Goal: Navigation & Orientation: Find specific page/section

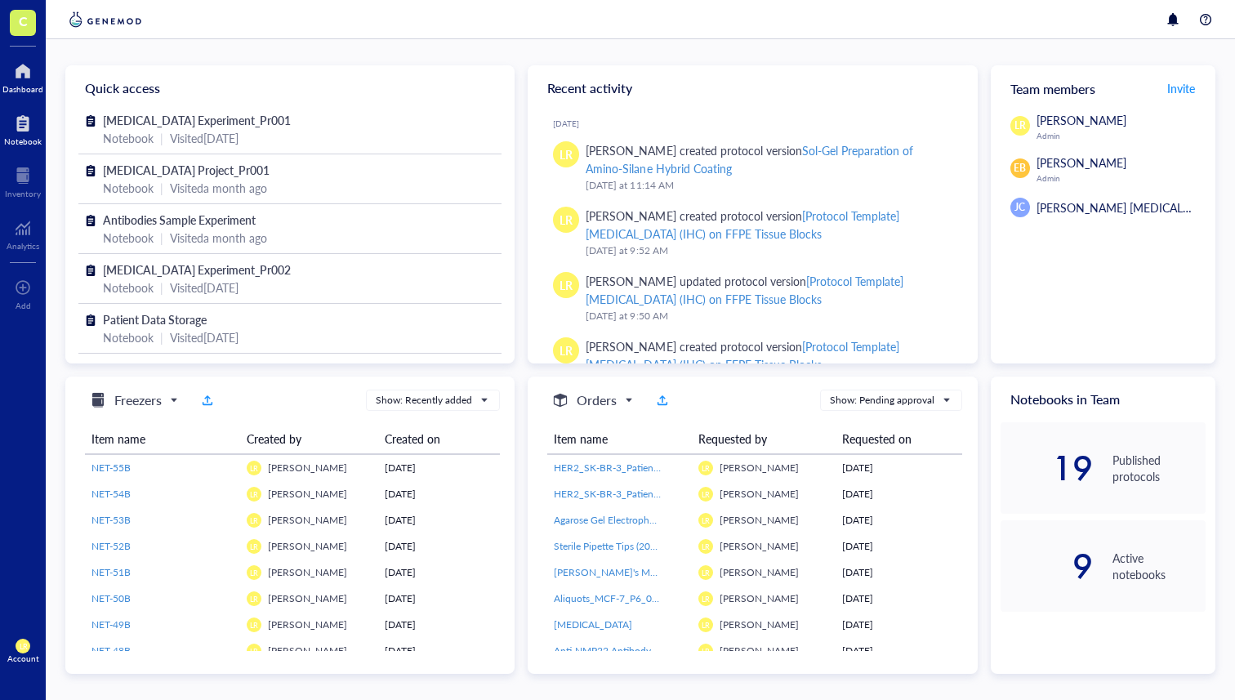
click at [23, 110] on div at bounding box center [23, 123] width 38 height 26
